Goal: Use online tool/utility: Use online tool/utility

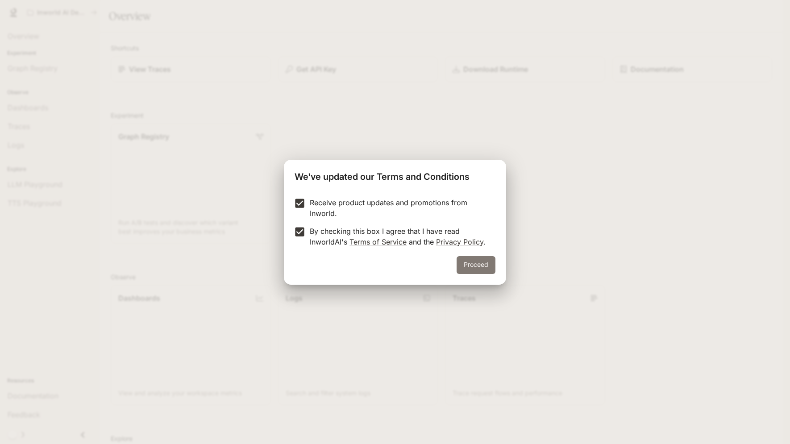
click at [469, 263] on button "Proceed" at bounding box center [475, 265] width 39 height 18
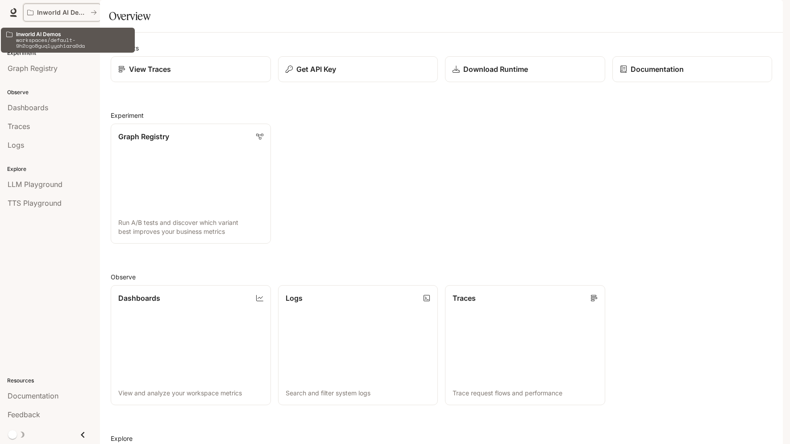
click at [60, 12] on p "Inworld AI Demos" at bounding box center [62, 13] width 50 height 8
click at [97, 11] on button "Inworld AI Demos" at bounding box center [62, 13] width 78 height 18
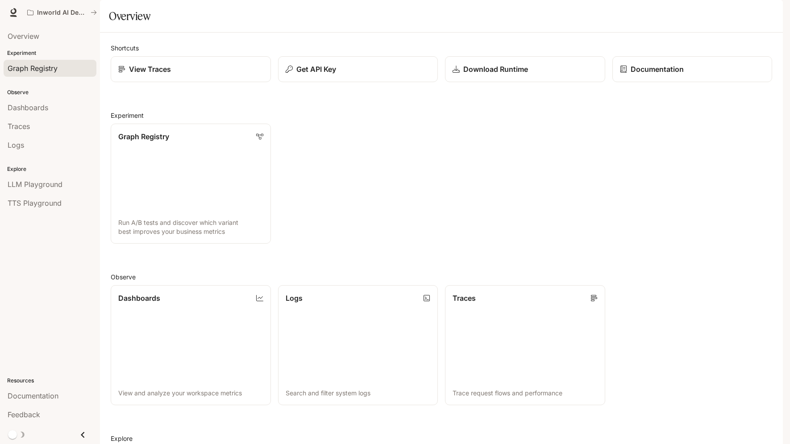
click at [31, 66] on span "Graph Registry" at bounding box center [33, 68] width 50 height 11
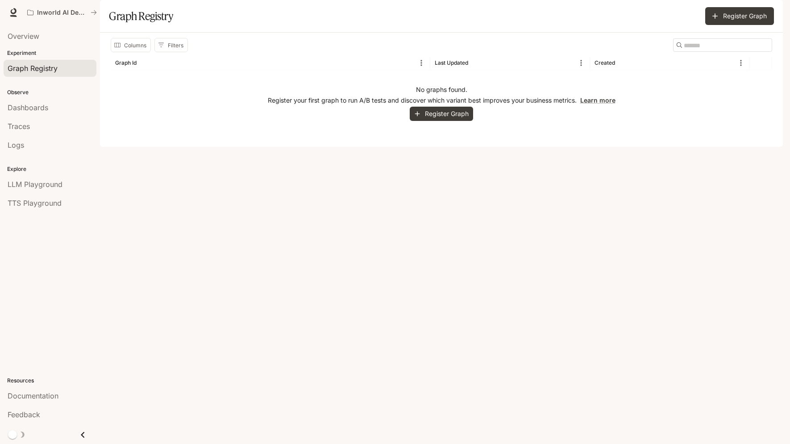
drag, startPoint x: 46, startPoint y: 108, endPoint x: 91, endPoint y: 106, distance: 45.1
click at [46, 108] on span "Dashboards" at bounding box center [28, 107] width 41 height 11
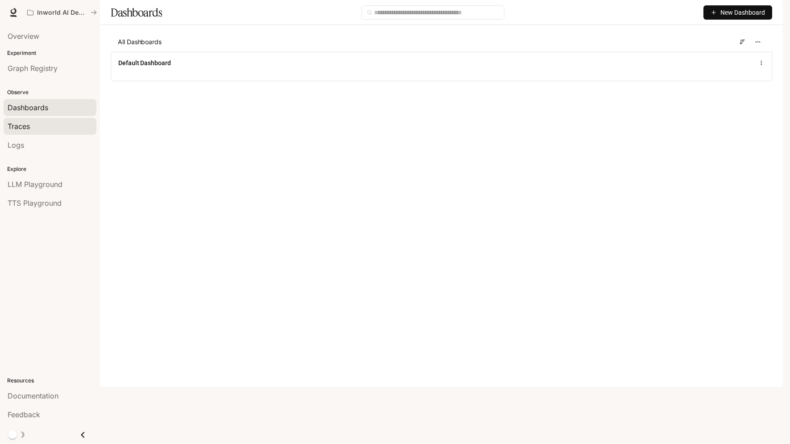
click at [42, 129] on div "Traces" at bounding box center [50, 126] width 85 height 11
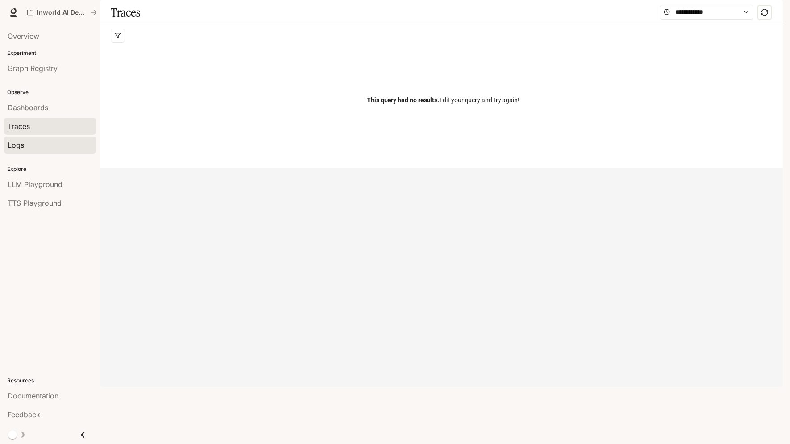
click at [34, 143] on div "Logs" at bounding box center [50, 145] width 85 height 11
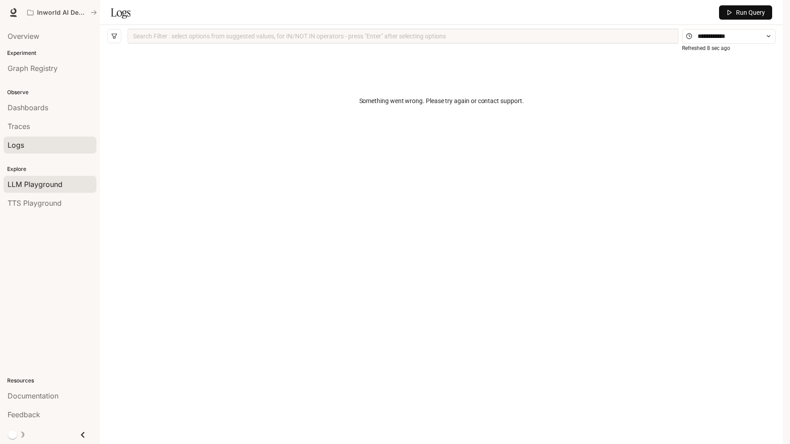
click at [50, 181] on span "LLM Playground" at bounding box center [35, 184] width 55 height 11
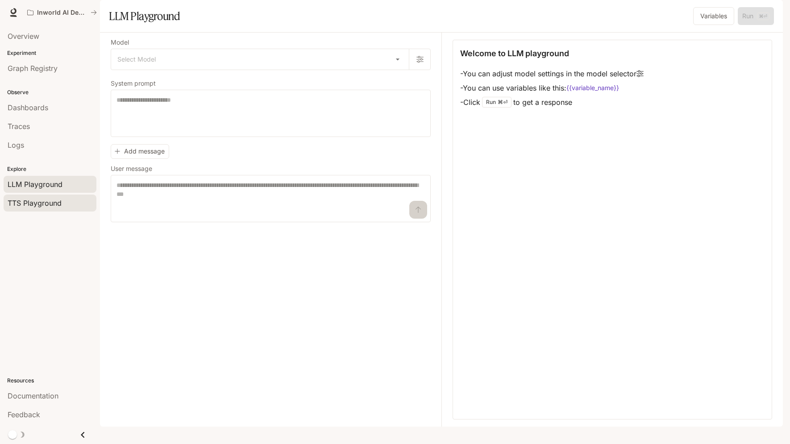
click at [55, 202] on span "TTS Playground" at bounding box center [35, 203] width 54 height 11
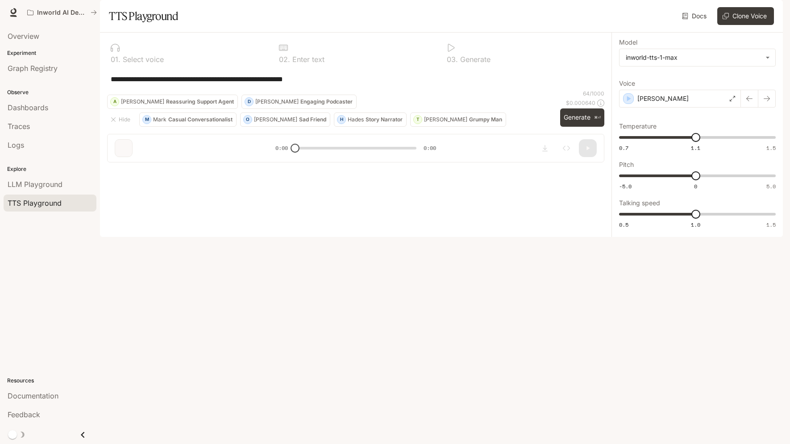
click at [83, 436] on icon "Close drawer" at bounding box center [83, 434] width 4 height 6
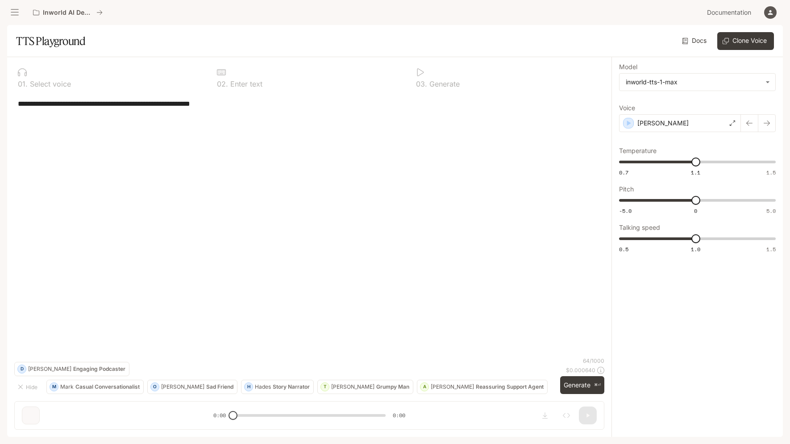
click at [15, 16] on icon "open drawer" at bounding box center [14, 12] width 9 height 9
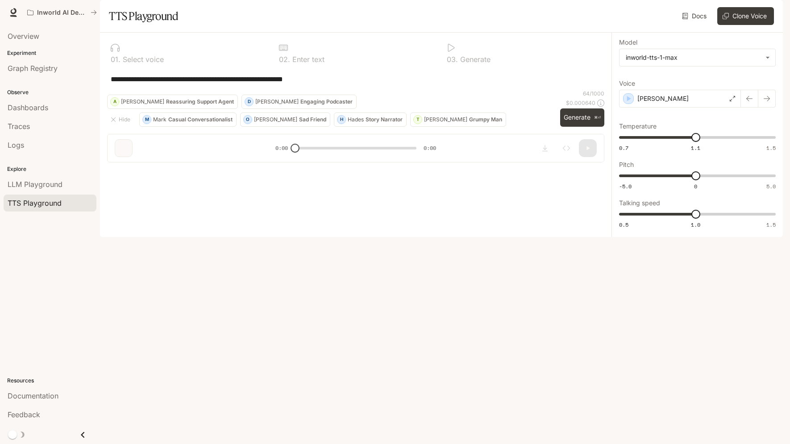
click at [239, 90] on div "**********" at bounding box center [355, 78] width 497 height 21
click at [241, 90] on div "**********" at bounding box center [355, 78] width 497 height 21
